Goal: Information Seeking & Learning: Learn about a topic

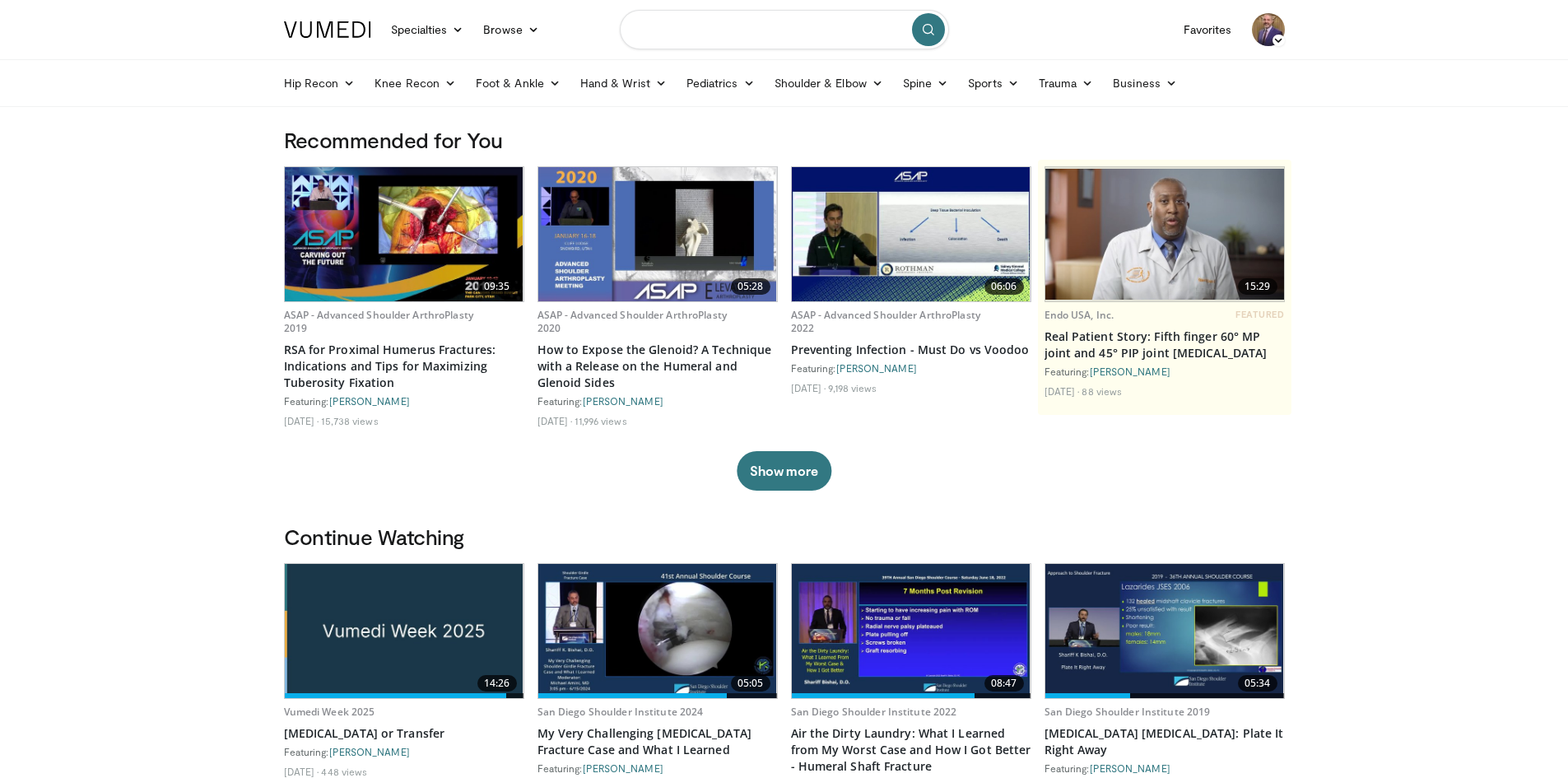
click at [724, 41] on input "Search topics, interventions" at bounding box center [784, 30] width 329 height 40
type input "******"
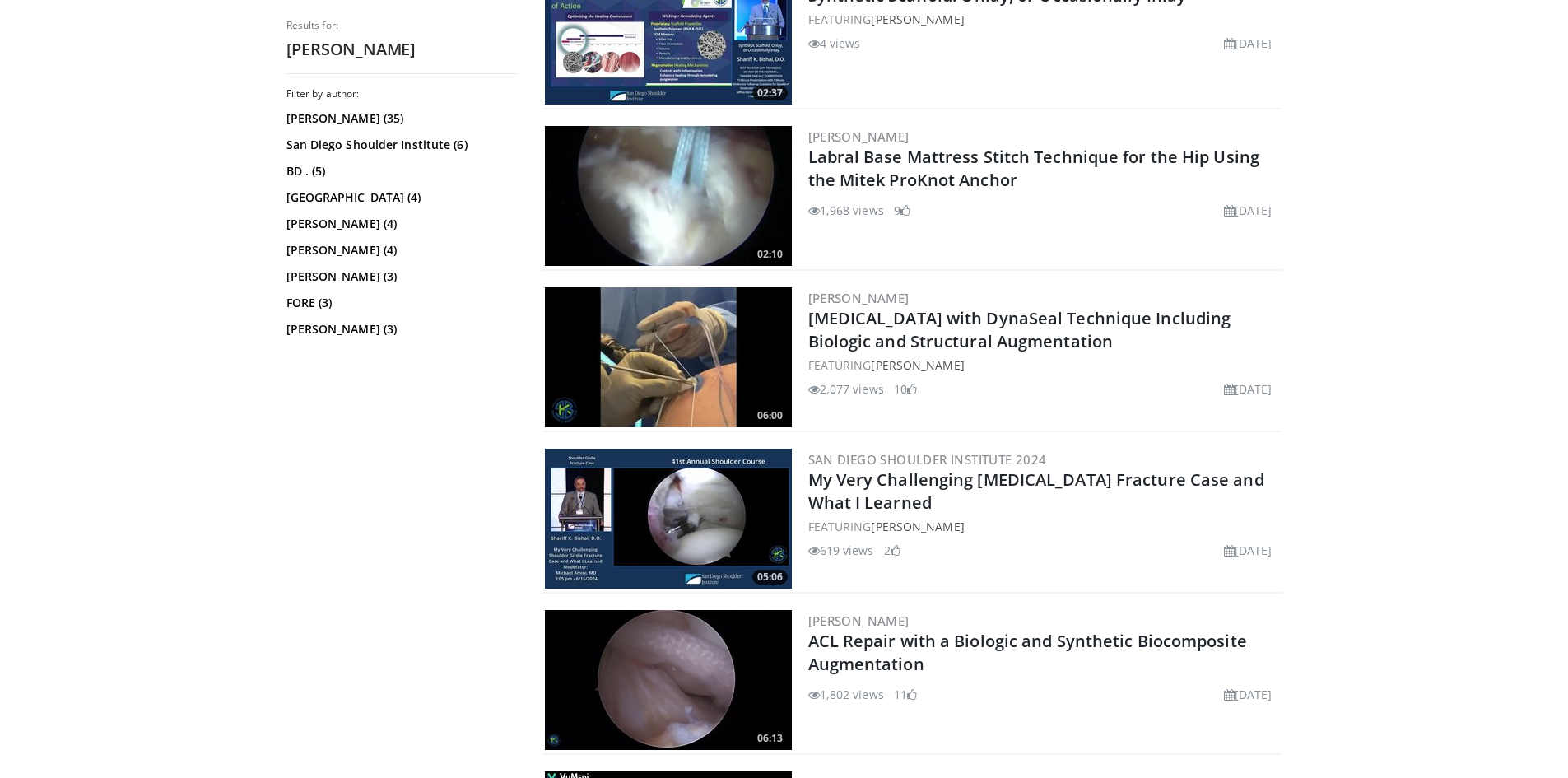
scroll to position [906, 0]
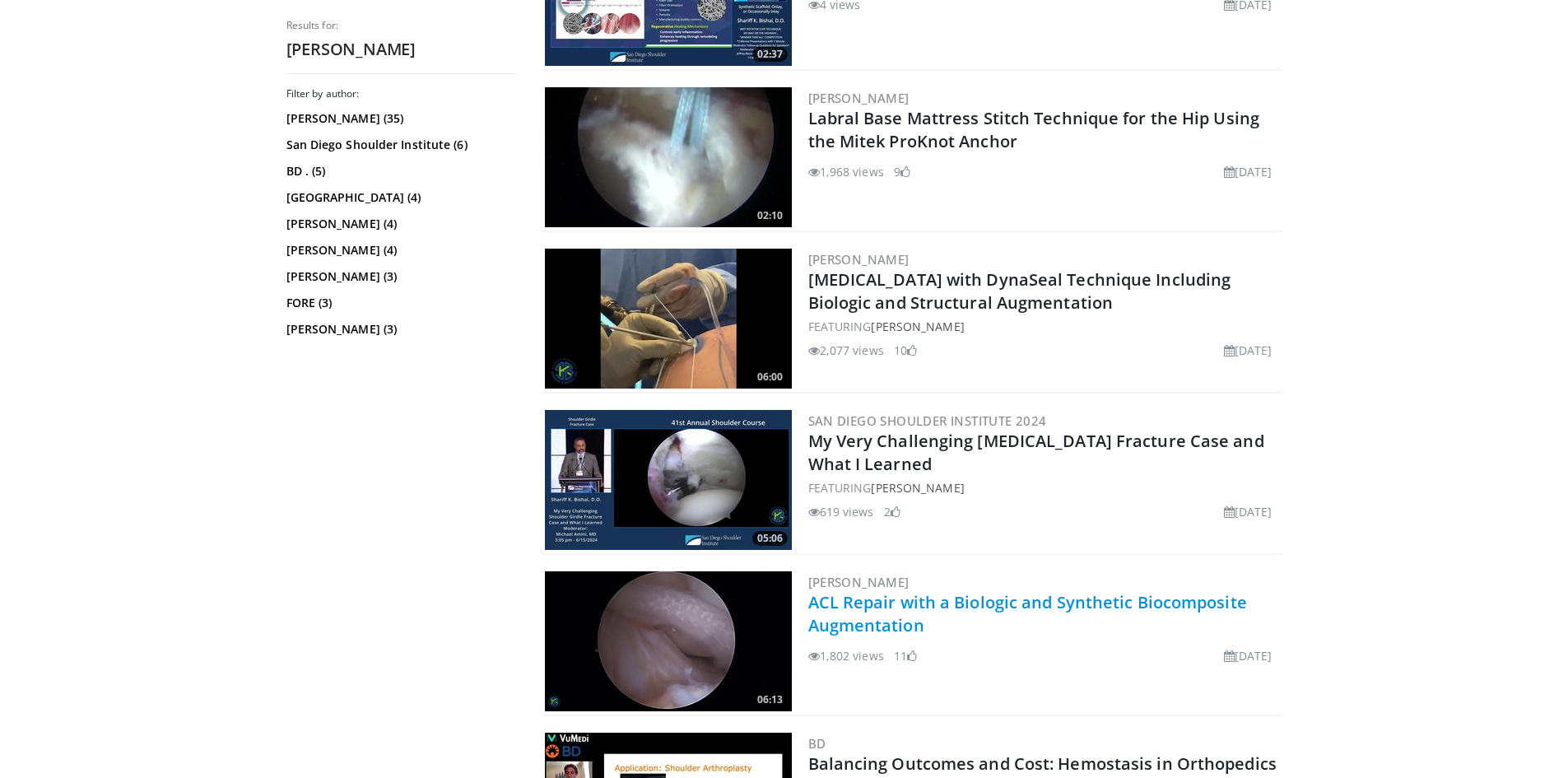
click at [861, 605] on link "ACL Repair with a Biologic and Synthetic Biocomposite Augmentation" at bounding box center [1027, 614] width 439 height 46
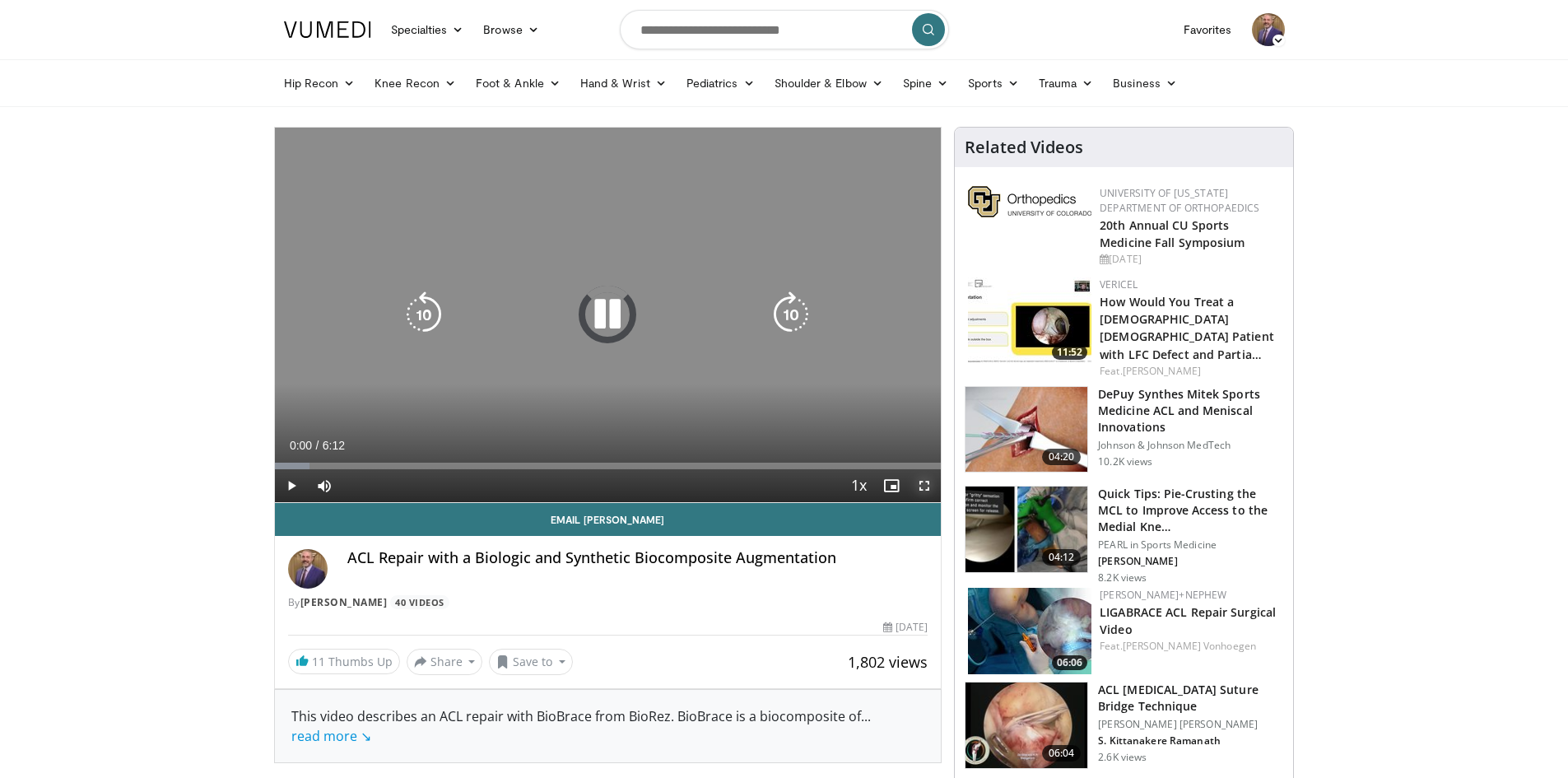
click at [926, 483] on span "Video Player" at bounding box center [925, 486] width 33 height 33
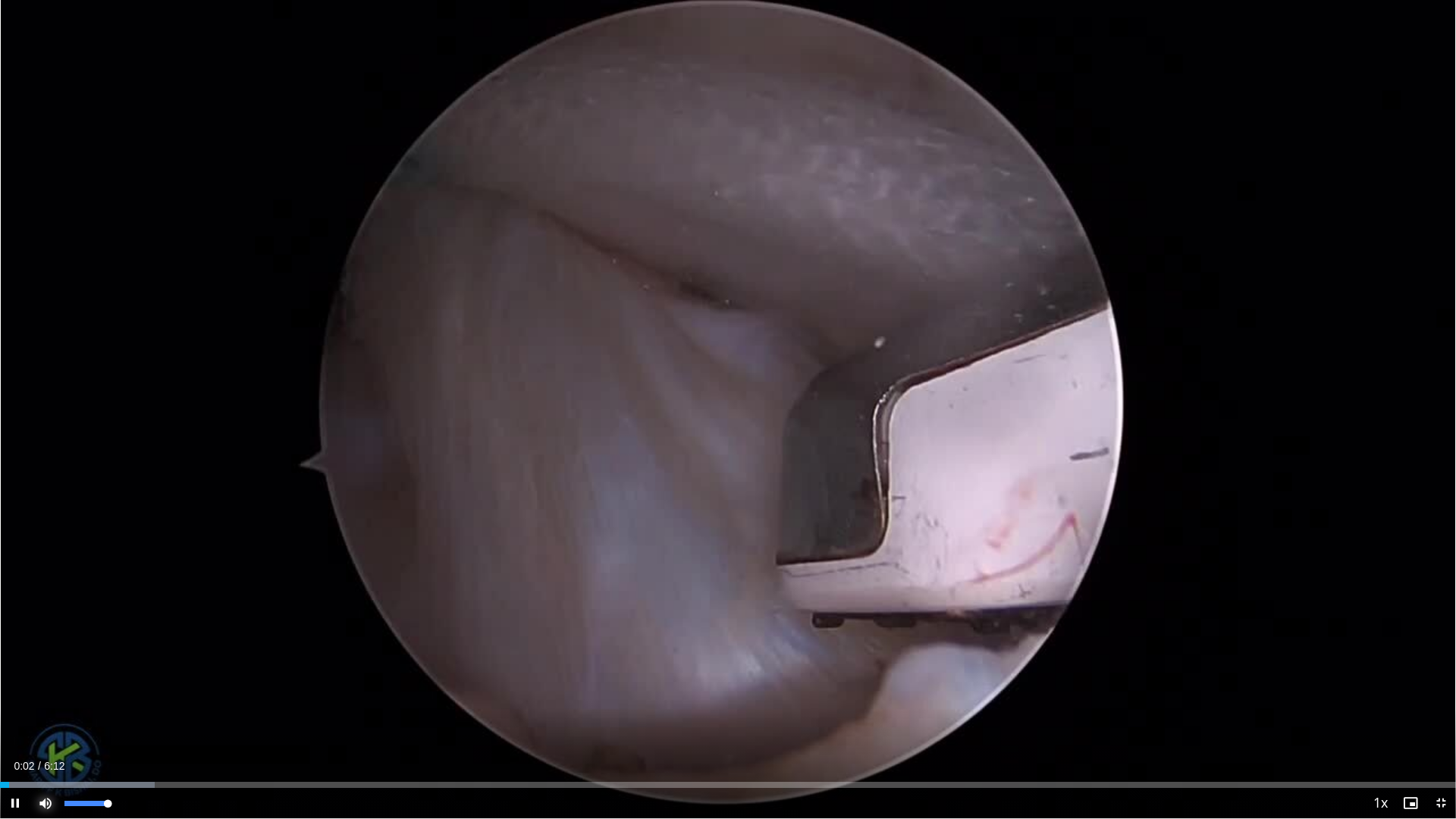
click at [47, 716] on span "Video Player" at bounding box center [46, 803] width 31 height 31
click at [154, 716] on div "Loaded : 10.65% 0:04 0:39" at bounding box center [728, 780] width 1456 height 15
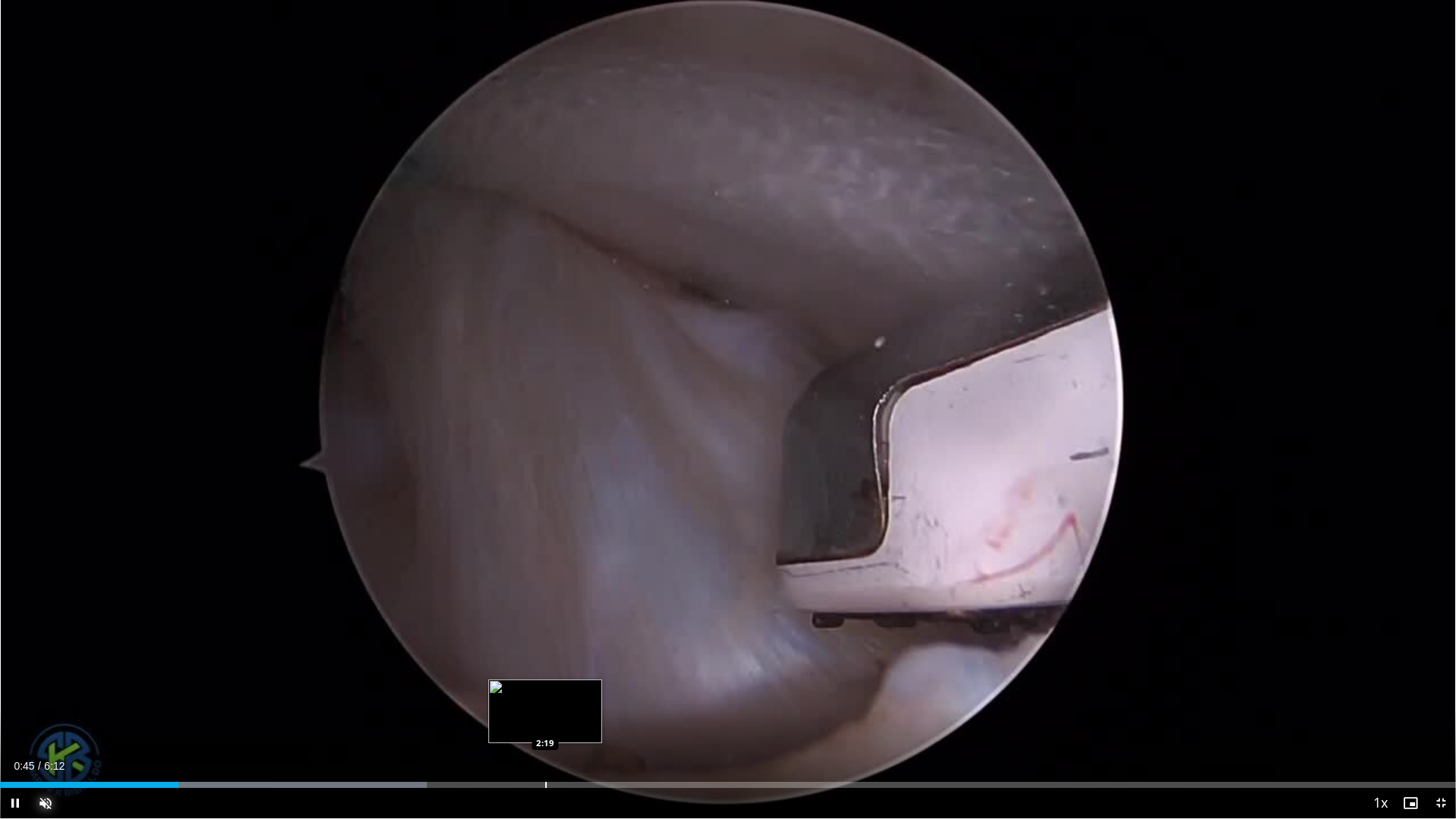
click at [547, 716] on div "Progress Bar" at bounding box center [546, 785] width 2 height 6
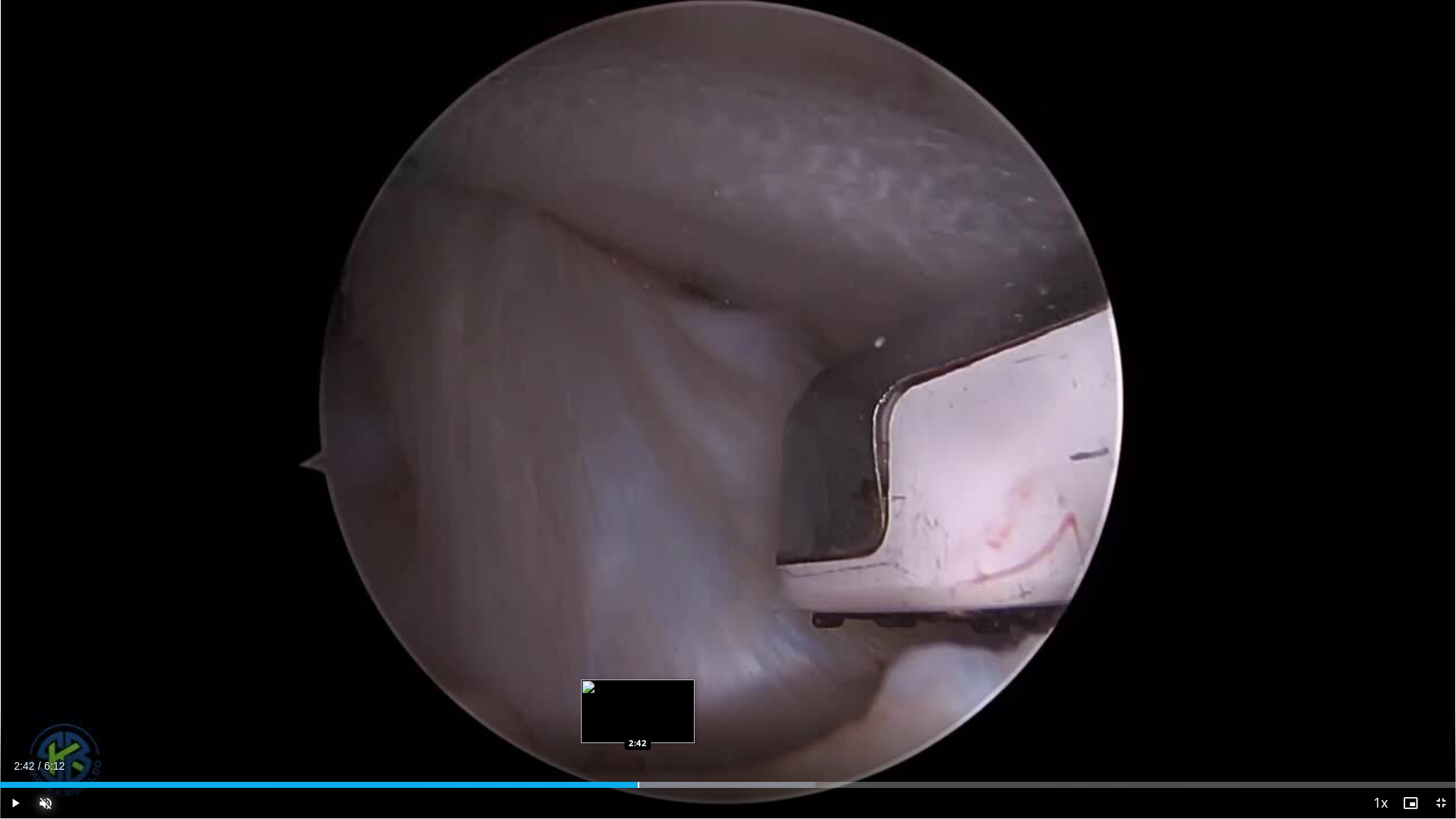
click at [638, 716] on div "Progress Bar" at bounding box center [639, 785] width 2 height 6
click at [750, 716] on div "Current Time 2:50 / Duration 6:12 Pause Skip Backward Skip Forward Unmute 0% Lo…" at bounding box center [728, 803] width 1456 height 31
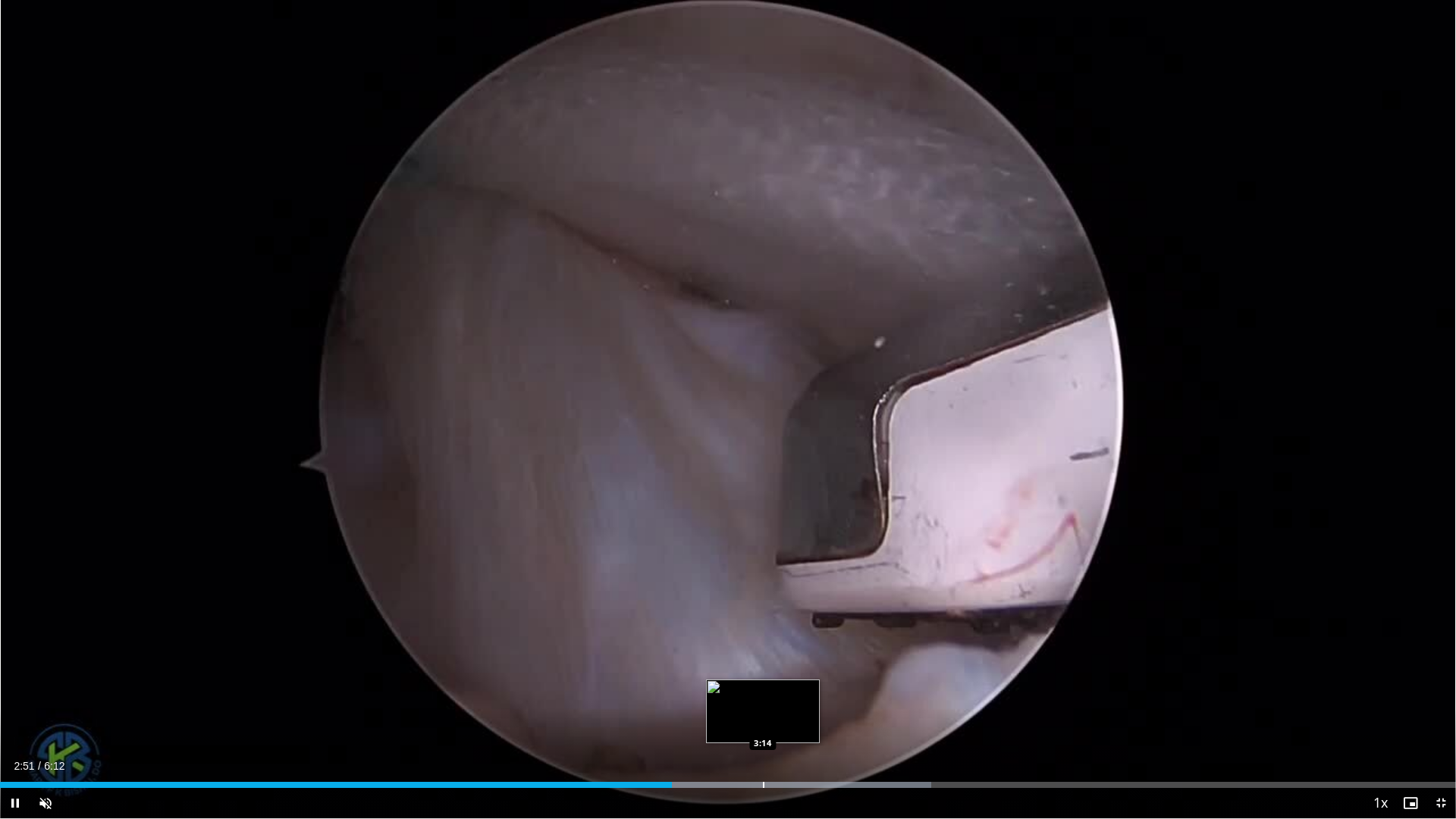
click at [763, 716] on div "Progress Bar" at bounding box center [764, 785] width 2 height 6
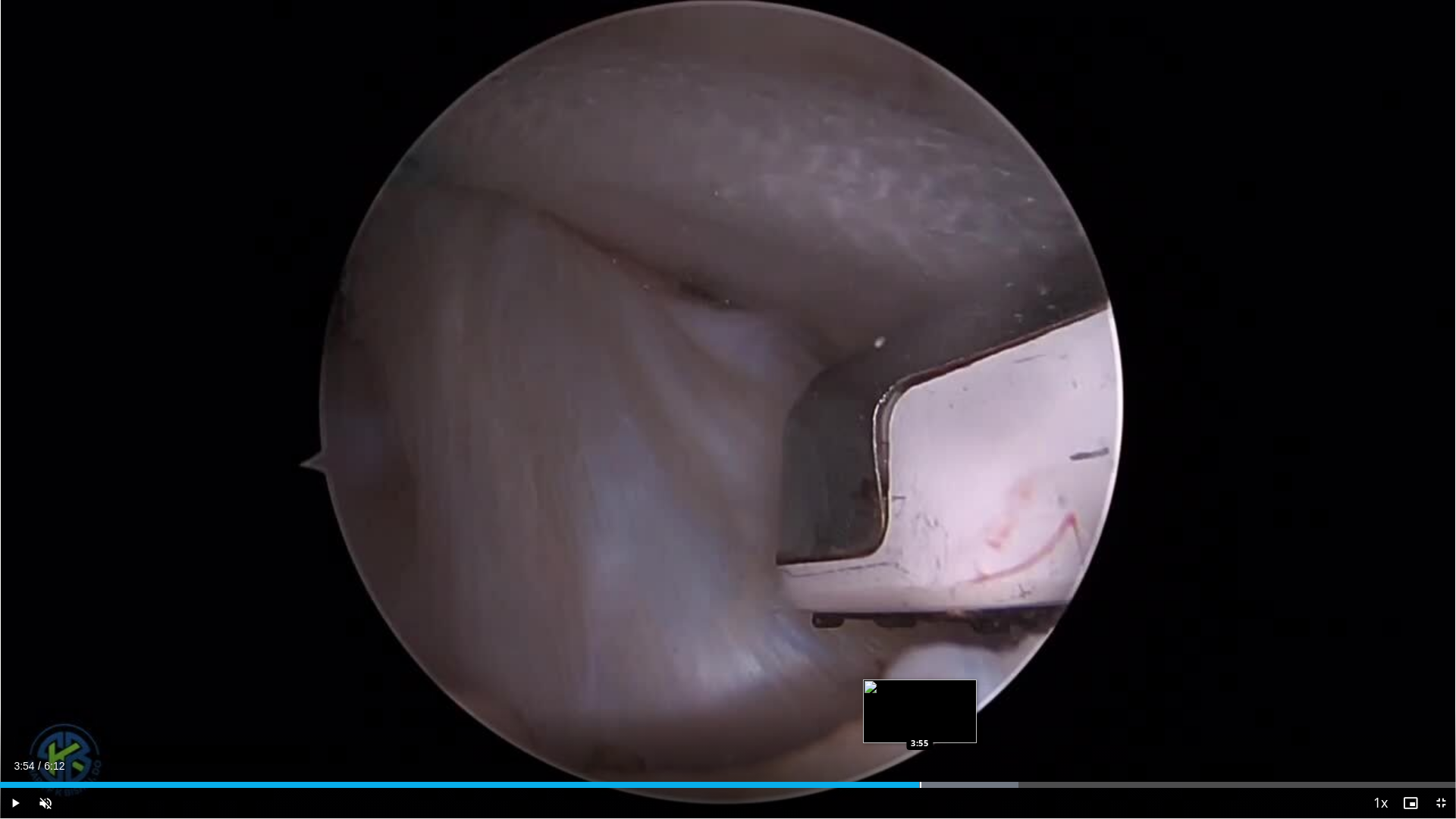
click at [919, 716] on div "Progress Bar" at bounding box center [838, 785] width 360 height 6
click at [877, 716] on div "Loaded : 79.97% 3:44 3:44" at bounding box center [728, 780] width 1456 height 15
click at [853, 716] on div "Loaded : 79.97% 3:46 3:38" at bounding box center [728, 780] width 1456 height 15
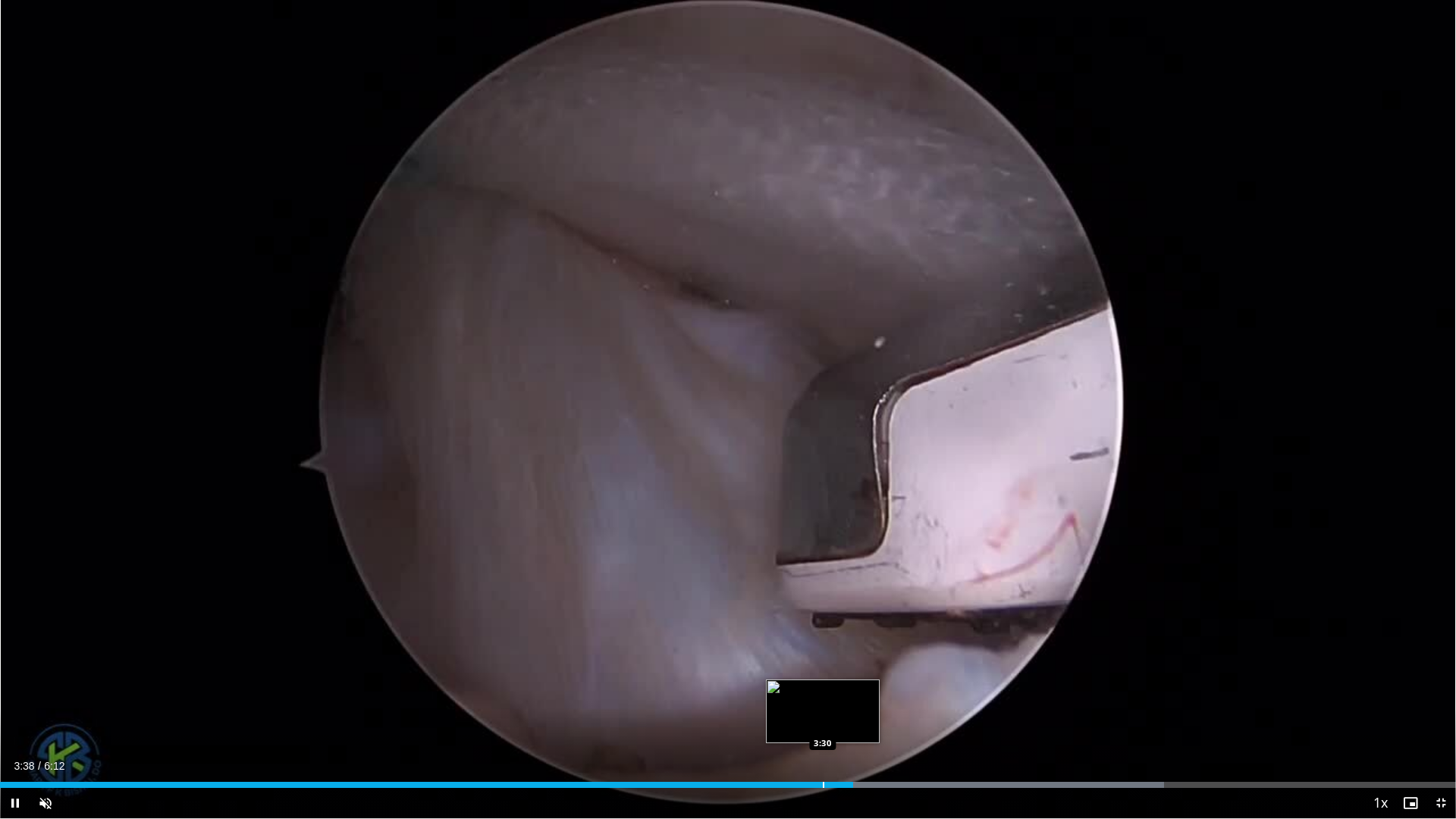
click at [819, 716] on div "3:38" at bounding box center [426, 785] width 853 height 6
click at [781, 716] on div "Current Time 3:29 / Duration 6:12 Pause Skip Backward Skip Forward Unmute 0% Lo…" at bounding box center [728, 803] width 1456 height 31
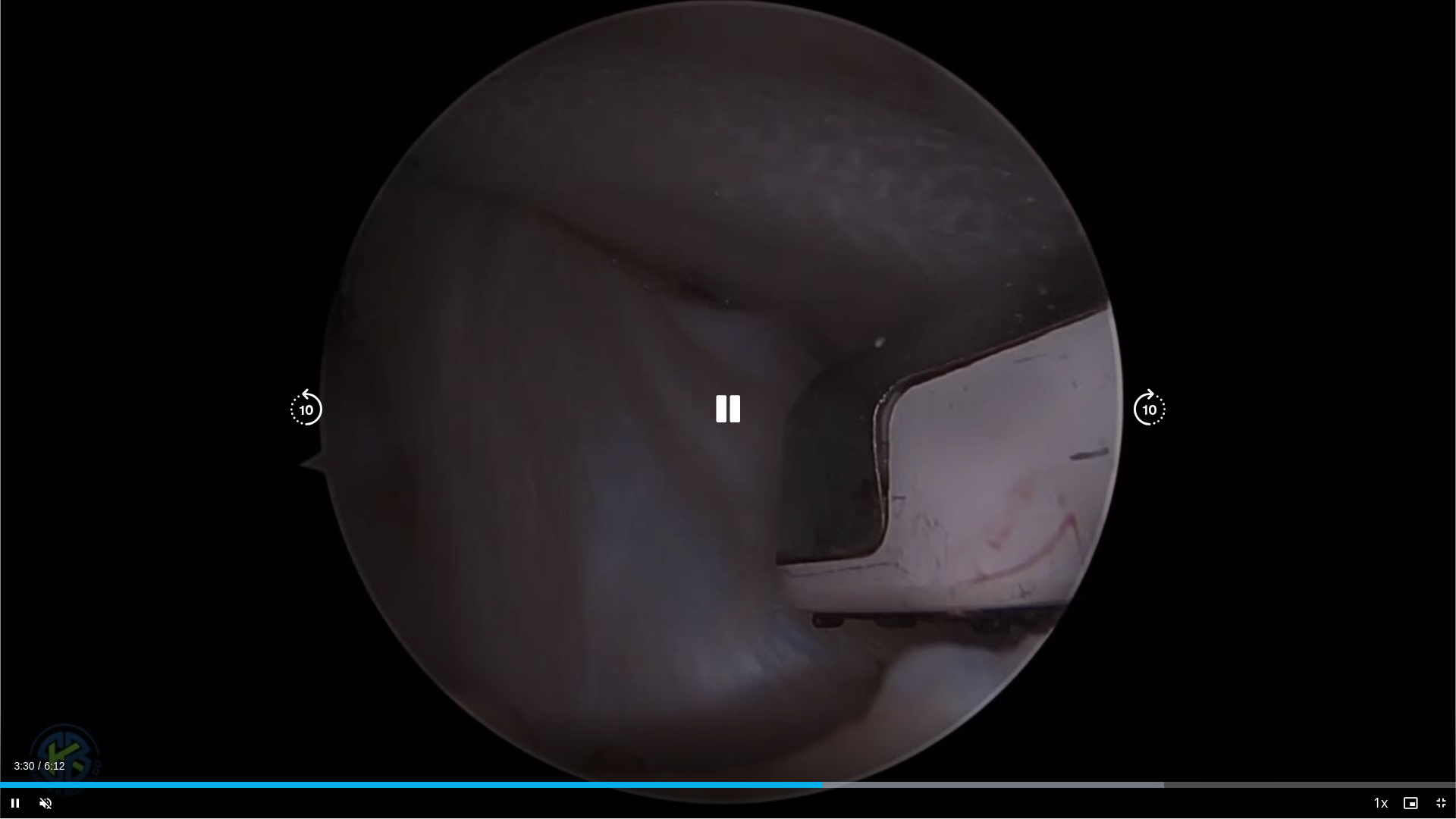
drag, startPoint x: 737, startPoint y: 781, endPoint x: 713, endPoint y: 778, distance: 24.2
click at [733, 716] on div "Loaded : 79.97% 3:30 3:08" at bounding box center [728, 780] width 1456 height 15
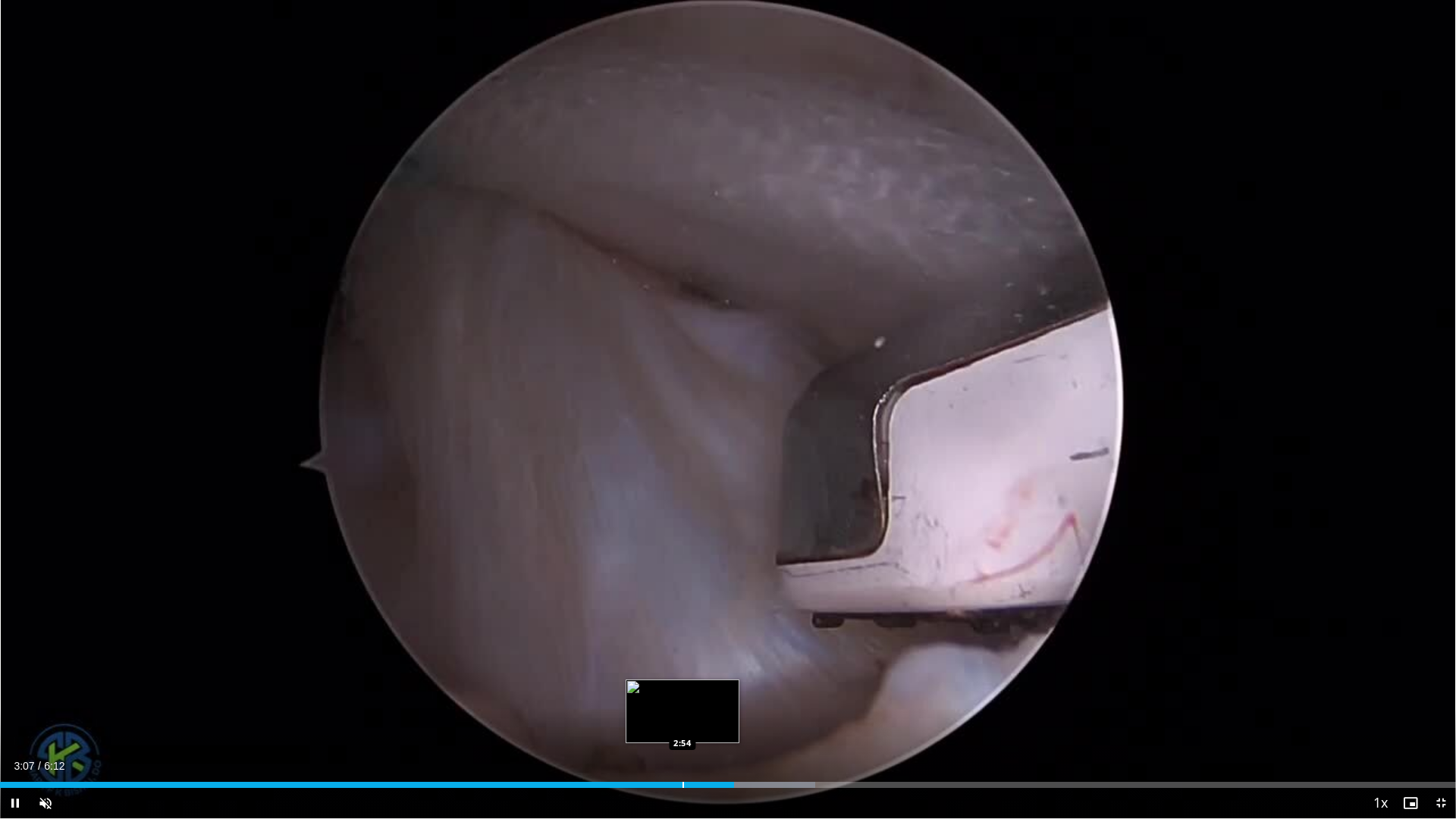
click at [680, 716] on div "Loaded : 55.97% 3:07 2:54" at bounding box center [728, 780] width 1456 height 15
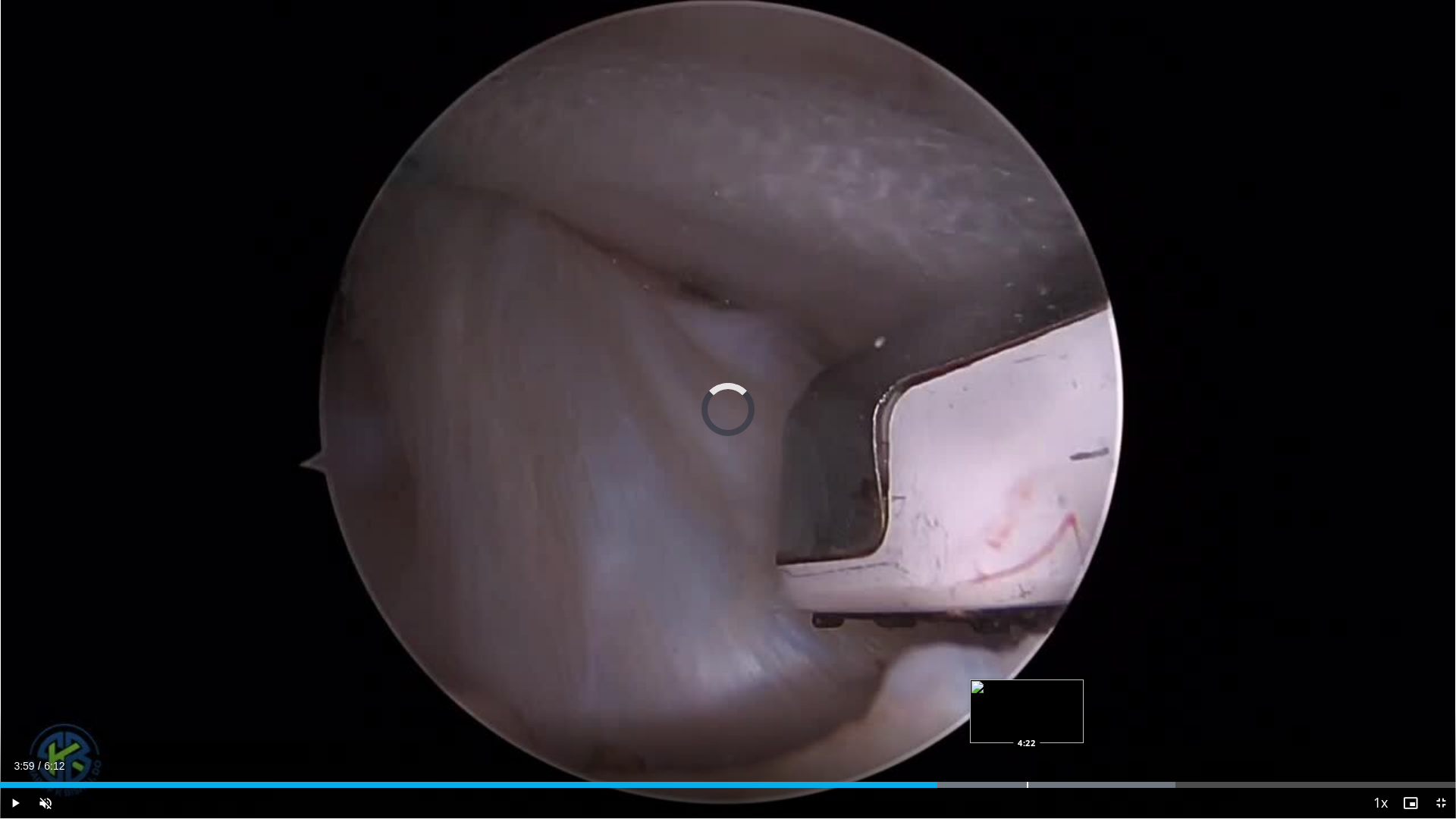
click at [1028, 716] on div "Progress Bar" at bounding box center [1027, 785] width 2 height 6
click at [1208, 716] on div "Progress Bar" at bounding box center [1208, 785] width 2 height 6
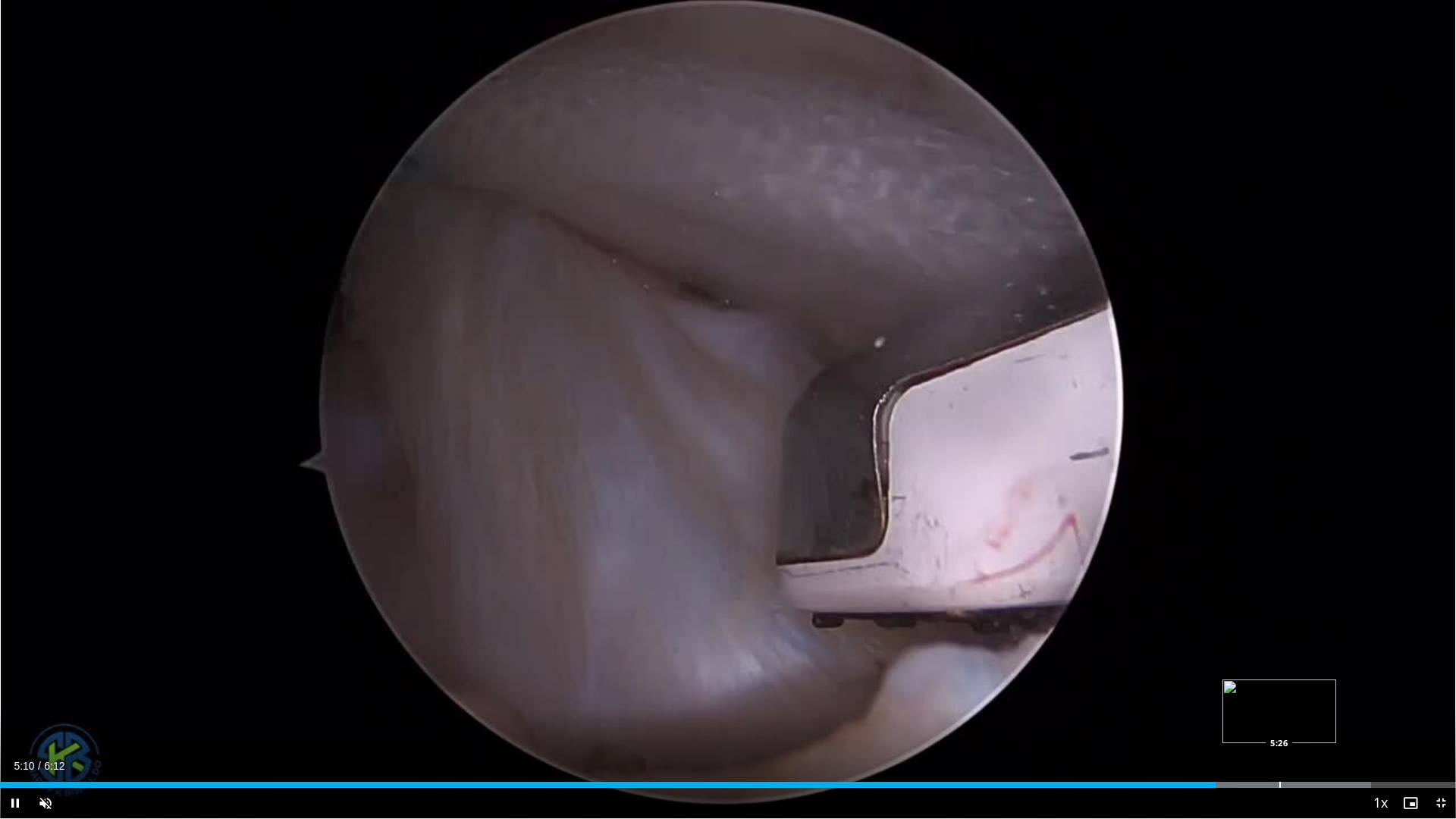
click at [1280, 716] on div "Loaded : 94.16% 5:10 5:26" at bounding box center [728, 780] width 1456 height 15
